Goal: Task Accomplishment & Management: Manage account settings

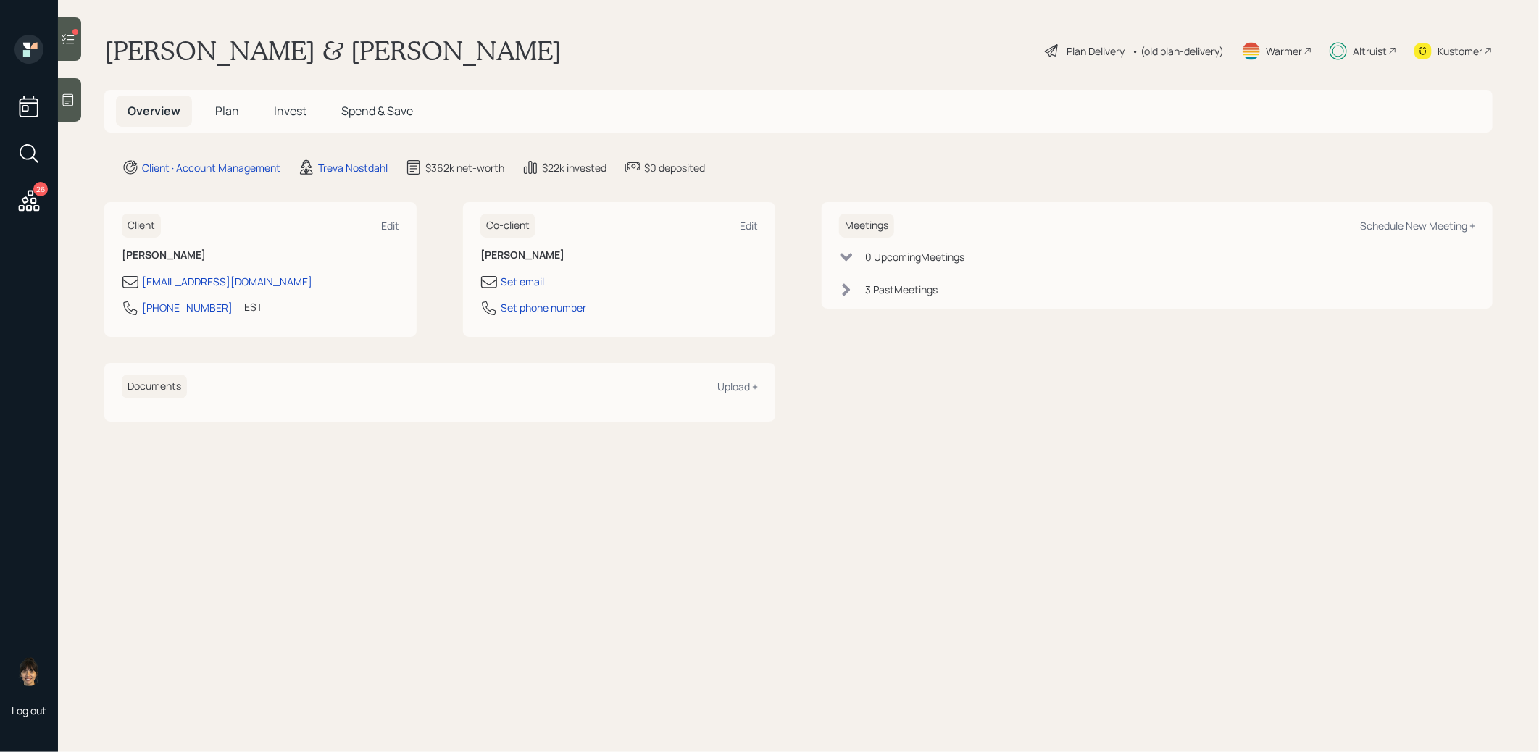
click at [73, 38] on icon at bounding box center [68, 39] width 14 height 14
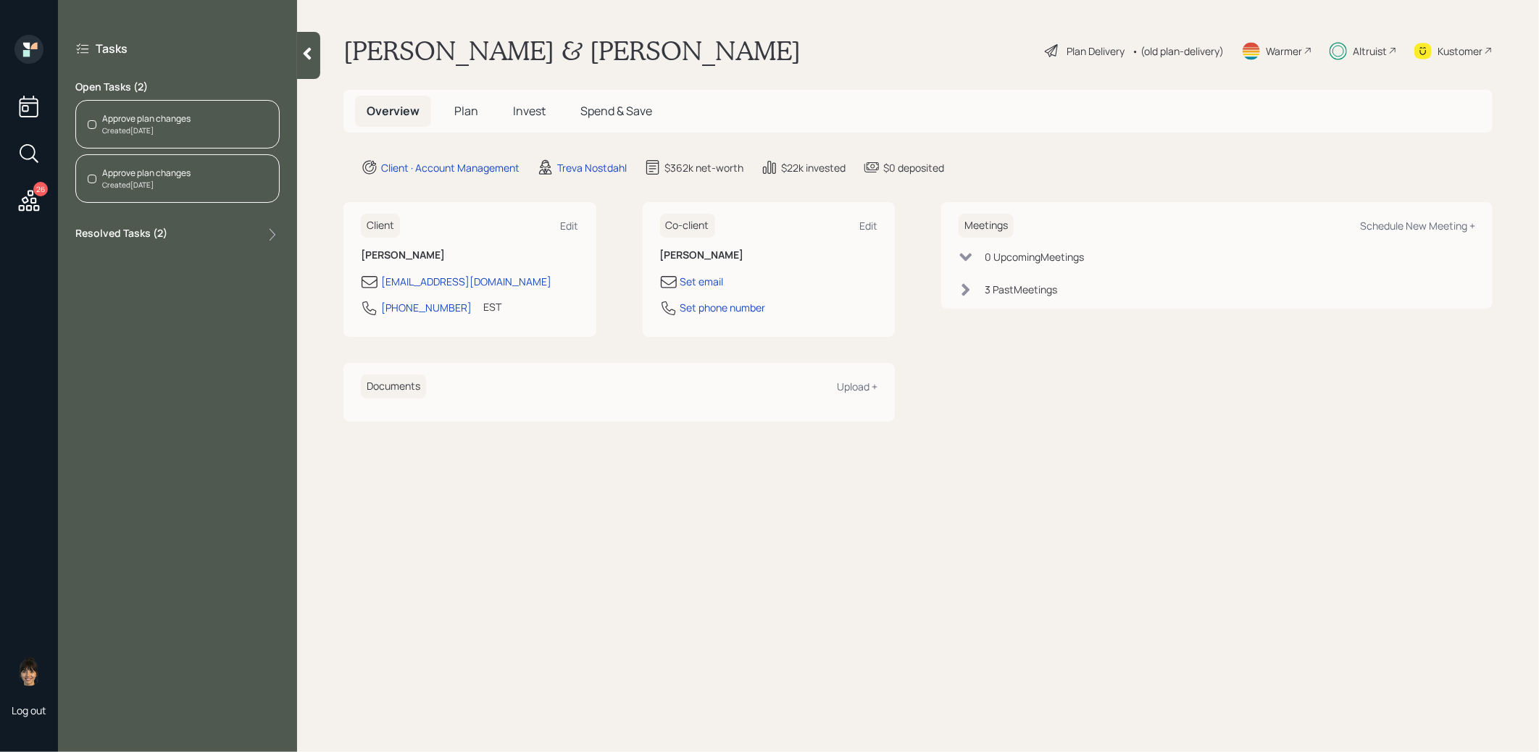
click at [203, 128] on div "Approve plan changes Created [DATE]" at bounding box center [177, 124] width 204 height 49
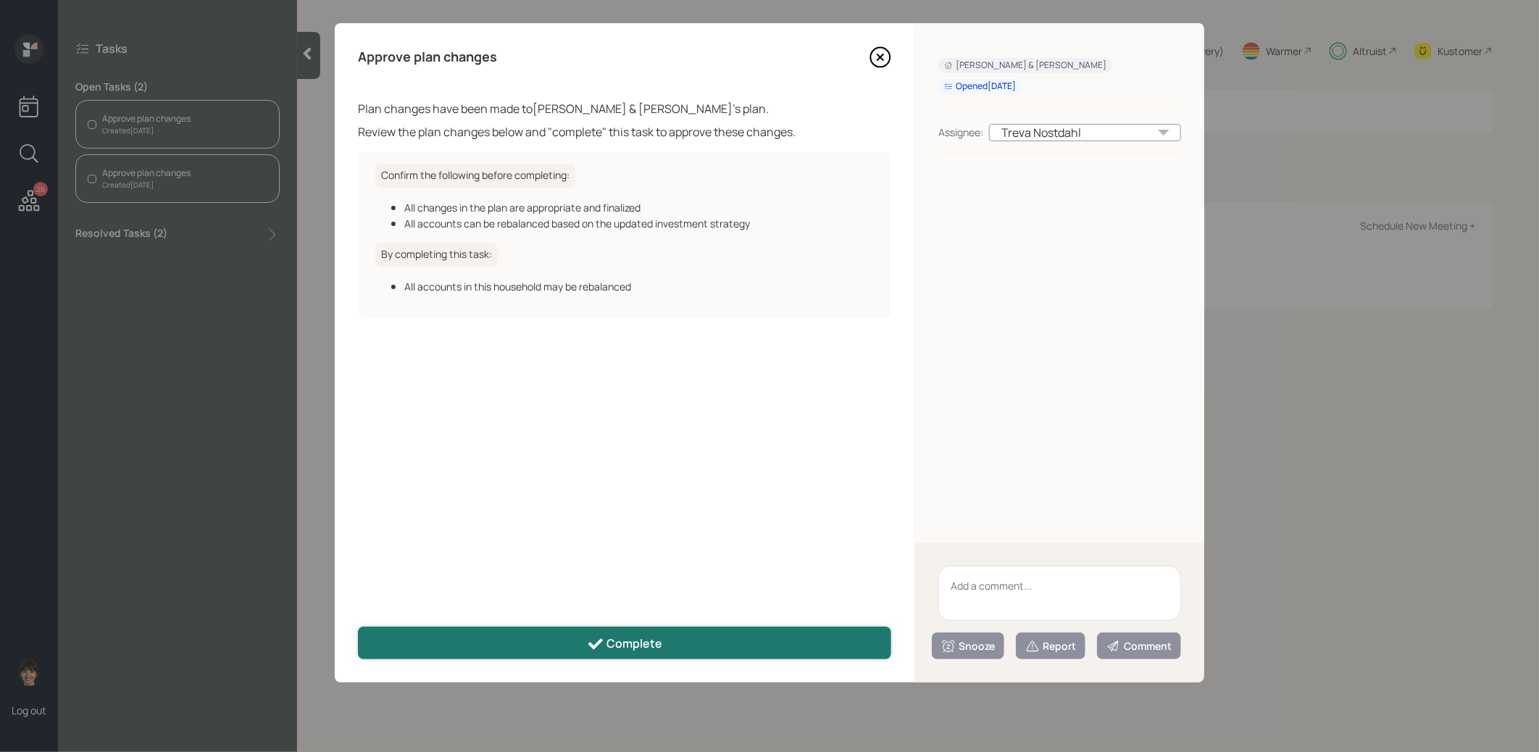
click at [565, 646] on button "Complete" at bounding box center [624, 643] width 533 height 33
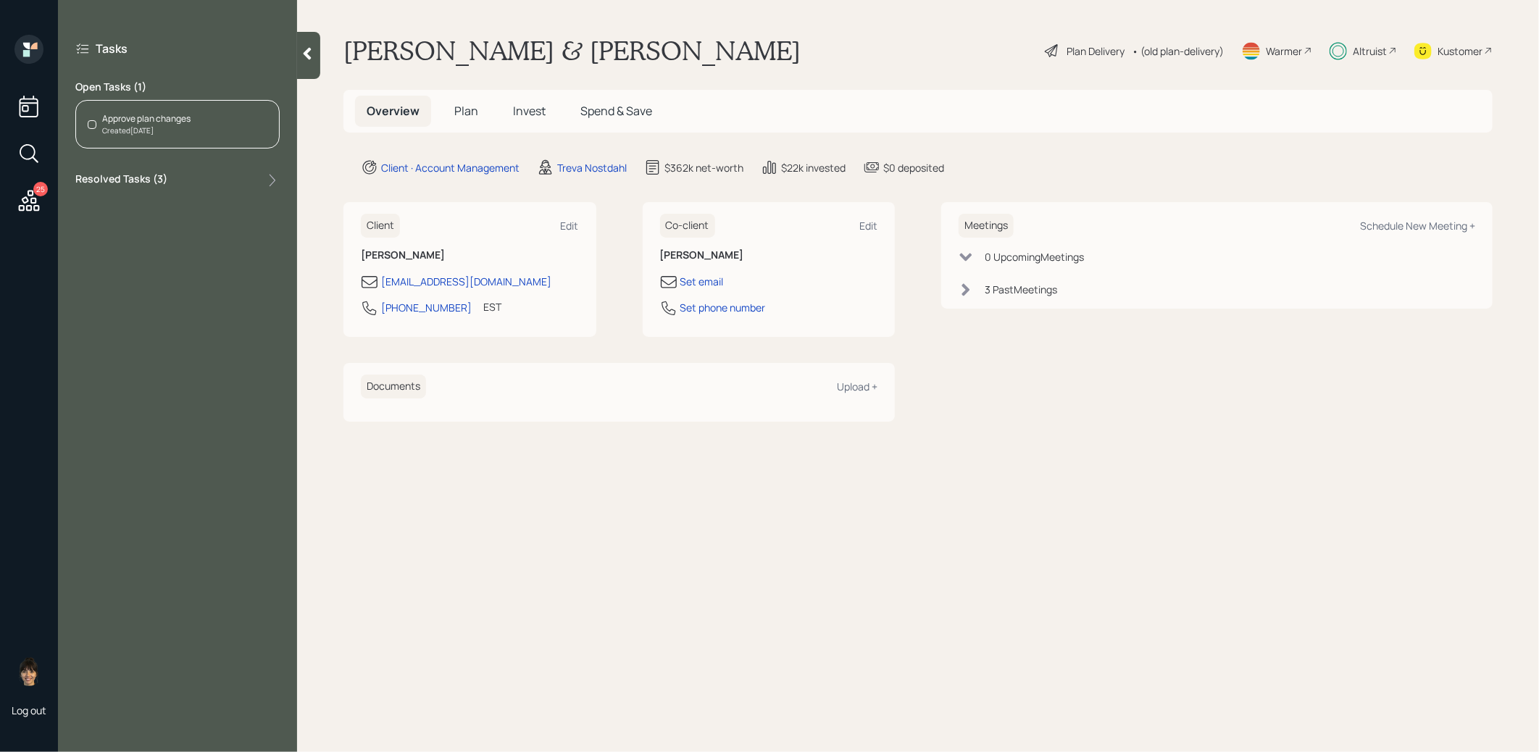
click at [194, 121] on div "Approve plan changes Created [DATE]" at bounding box center [177, 124] width 204 height 49
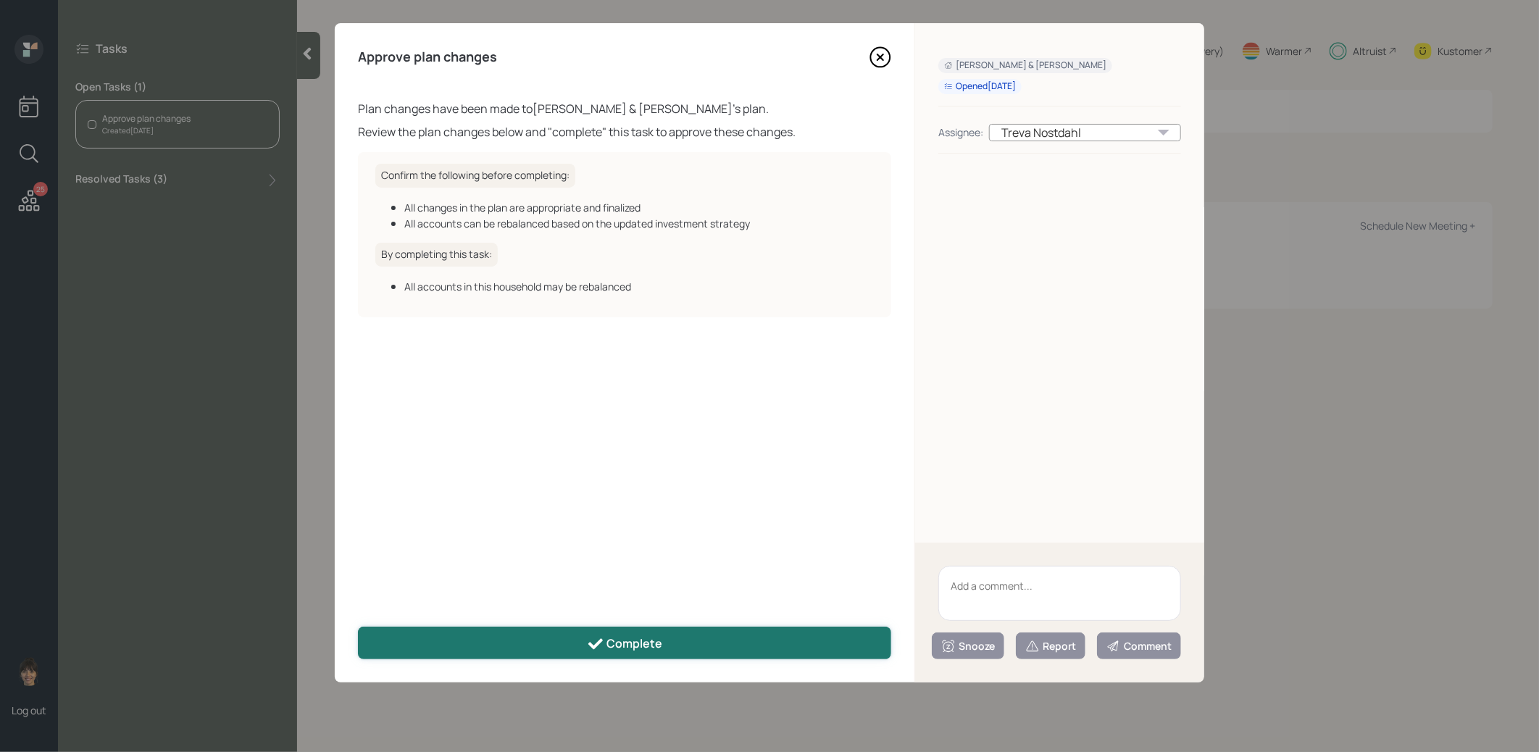
click at [610, 653] on button "Complete" at bounding box center [624, 643] width 533 height 33
